Goal: Information Seeking & Learning: Check status

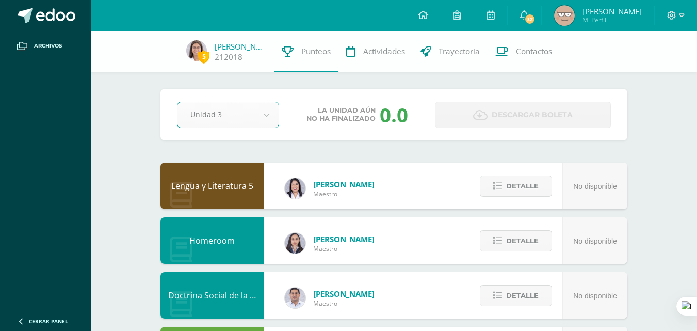
select select "Unidad 3"
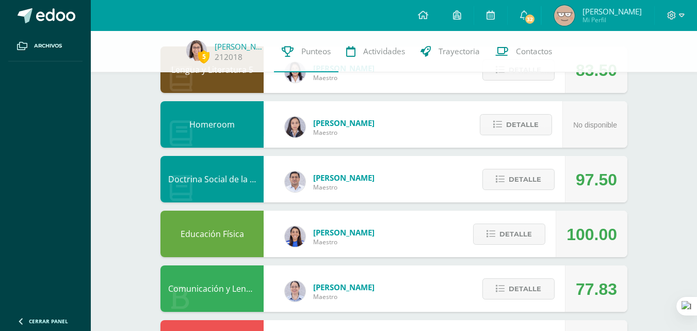
scroll to position [103, 0]
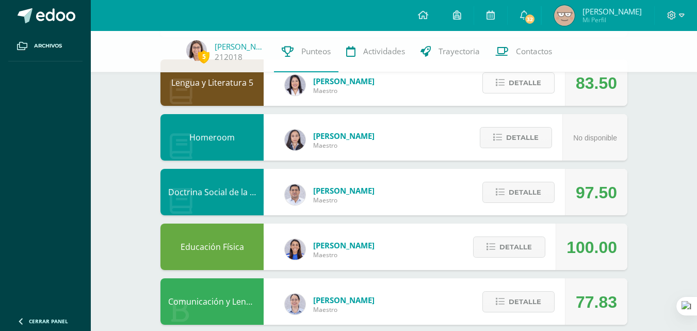
click at [535, 90] on span "Detalle" at bounding box center [525, 82] width 33 height 19
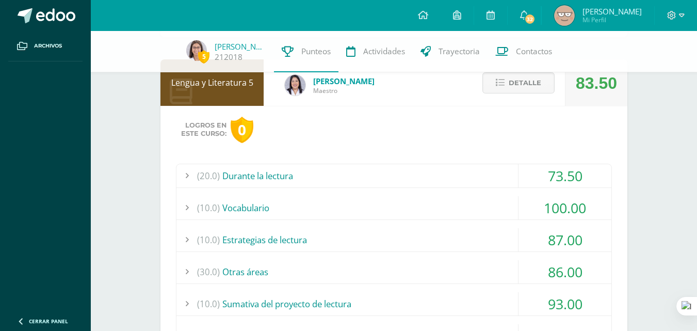
click at [470, 166] on div "(20.0) Durante la lectura" at bounding box center [394, 175] width 435 height 23
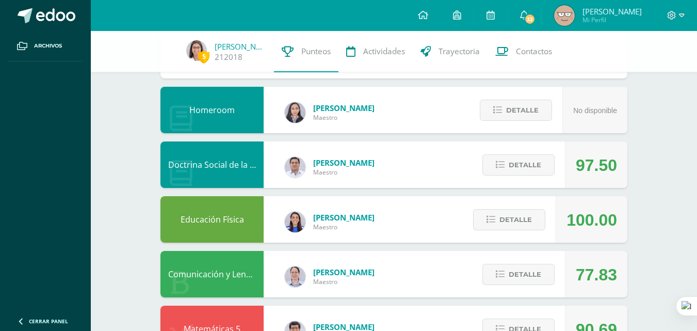
scroll to position [591, 0]
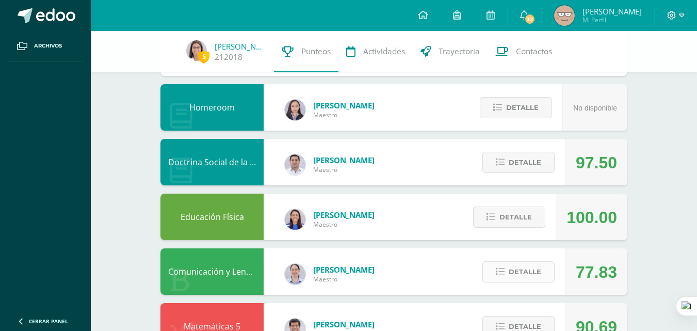
click at [528, 270] on span "Detalle" at bounding box center [525, 271] width 33 height 19
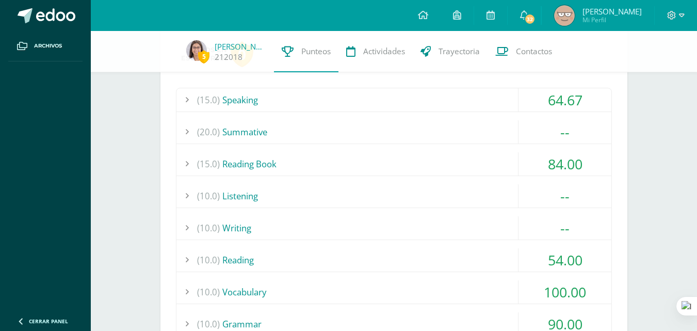
scroll to position [853, 0]
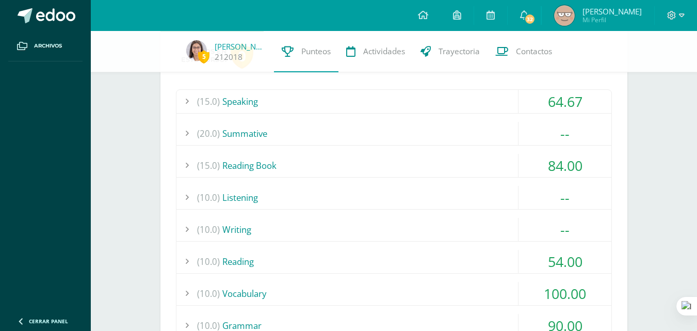
click at [400, 163] on div "(15.0) Reading Book" at bounding box center [394, 165] width 435 height 23
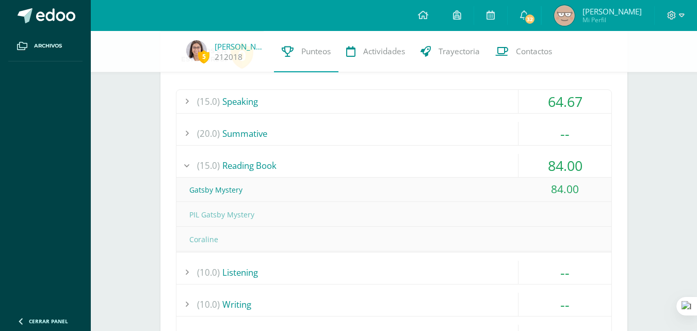
scroll to position [755, 0]
click at [326, 102] on div "(15.0) Speaking" at bounding box center [394, 101] width 435 height 23
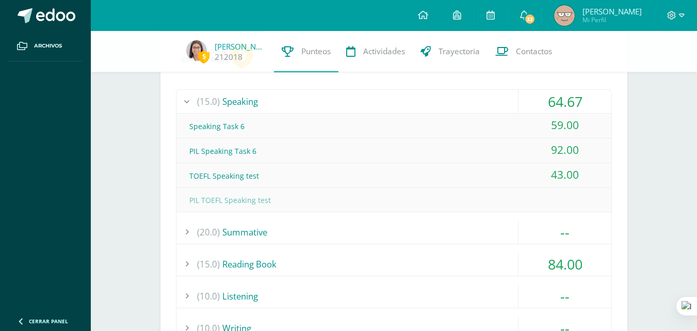
click at [326, 102] on div "(15.0) Speaking" at bounding box center [394, 101] width 435 height 23
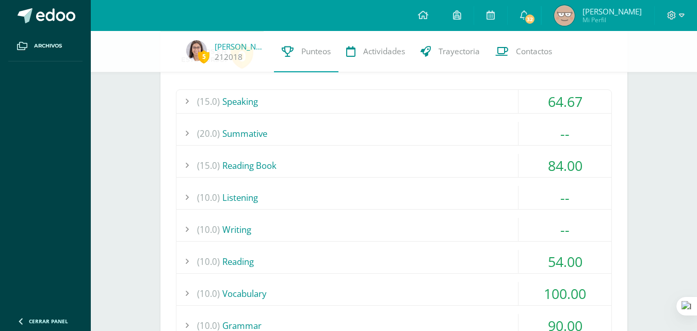
click at [306, 138] on div "(20.0) Summative" at bounding box center [394, 133] width 435 height 23
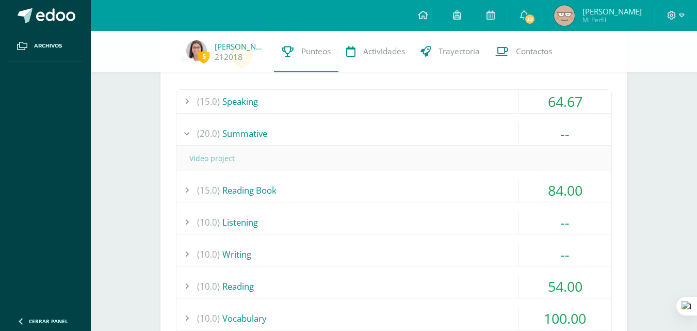
click at [306, 138] on div "(20.0) Summative" at bounding box center [394, 133] width 435 height 23
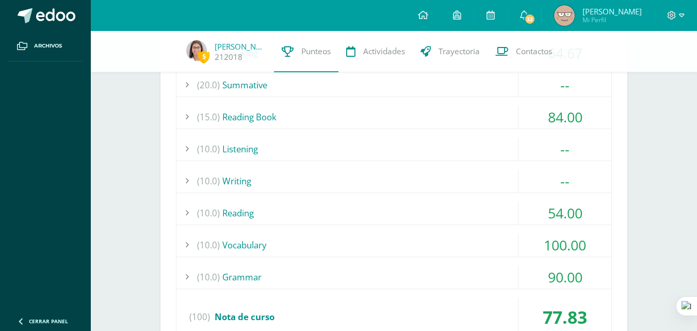
scroll to position [803, 0]
